Goal: Information Seeking & Learning: Find specific fact

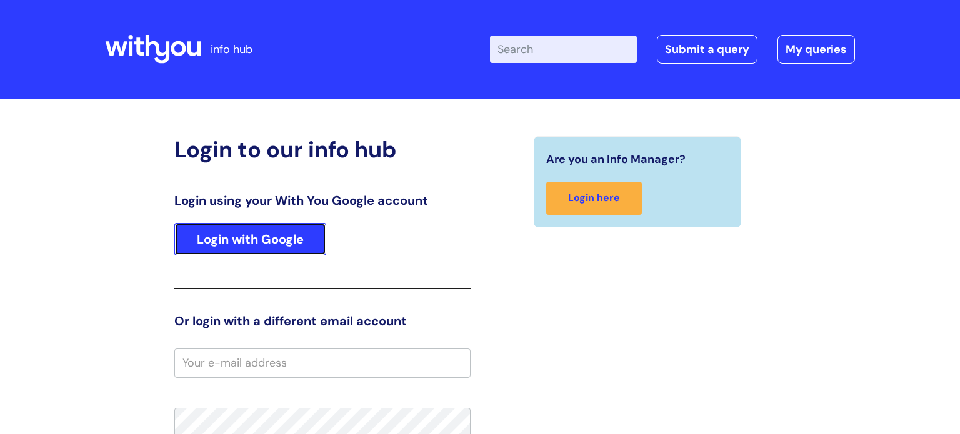
click at [231, 249] on link "Login with Google" at bounding box center [250, 239] width 152 height 32
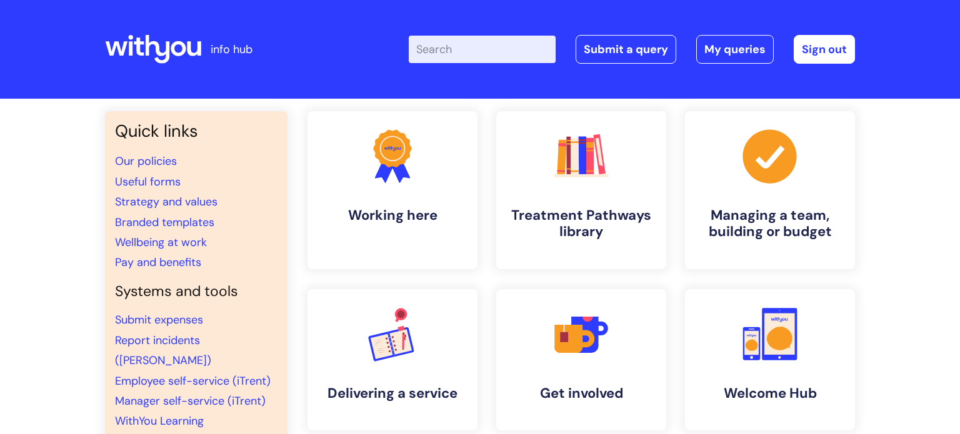
click at [491, 49] on input "Enter your search term here..." at bounding box center [482, 49] width 147 height 27
type input "special leave"
click button "Search" at bounding box center [0, 0] width 0 height 0
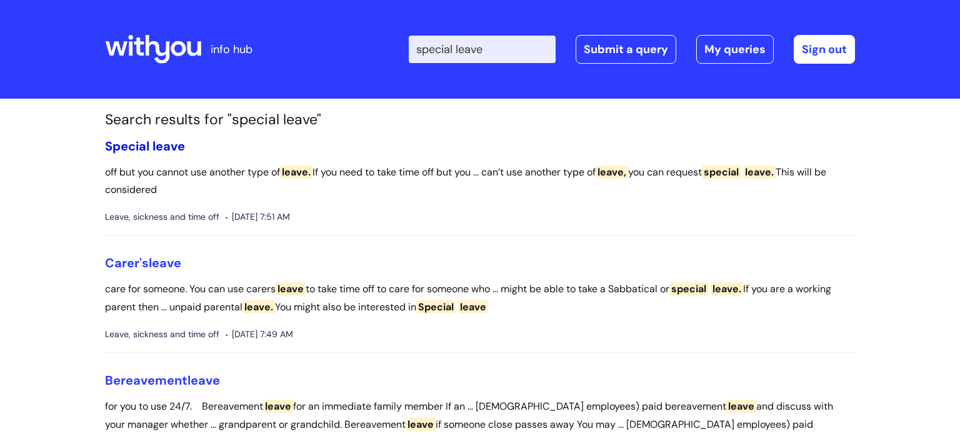
click at [171, 139] on span "leave" at bounding box center [168, 146] width 32 height 16
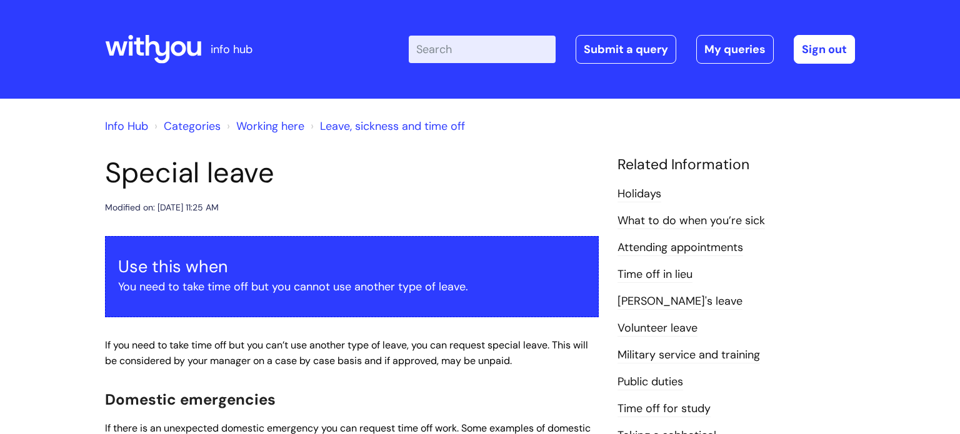
click at [451, 37] on input "Enter your search term here..." at bounding box center [482, 49] width 147 height 27
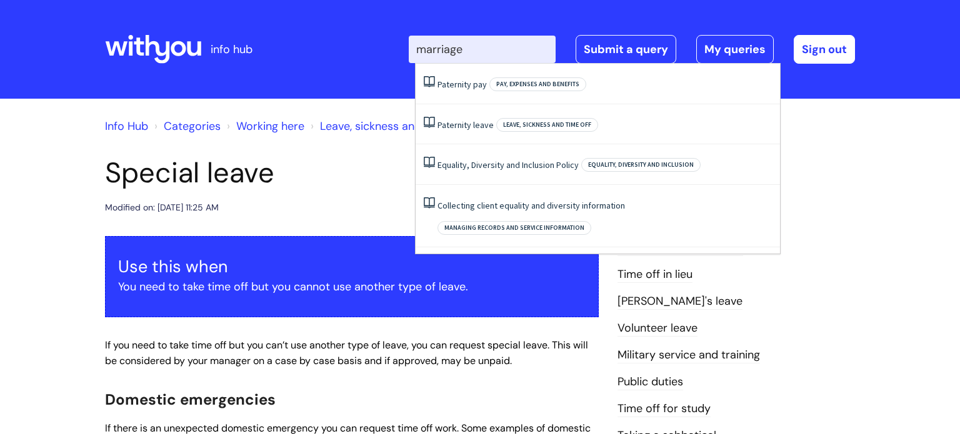
type input "marriage"
click button "Search" at bounding box center [0, 0] width 0 height 0
